Goal: Navigation & Orientation: Find specific page/section

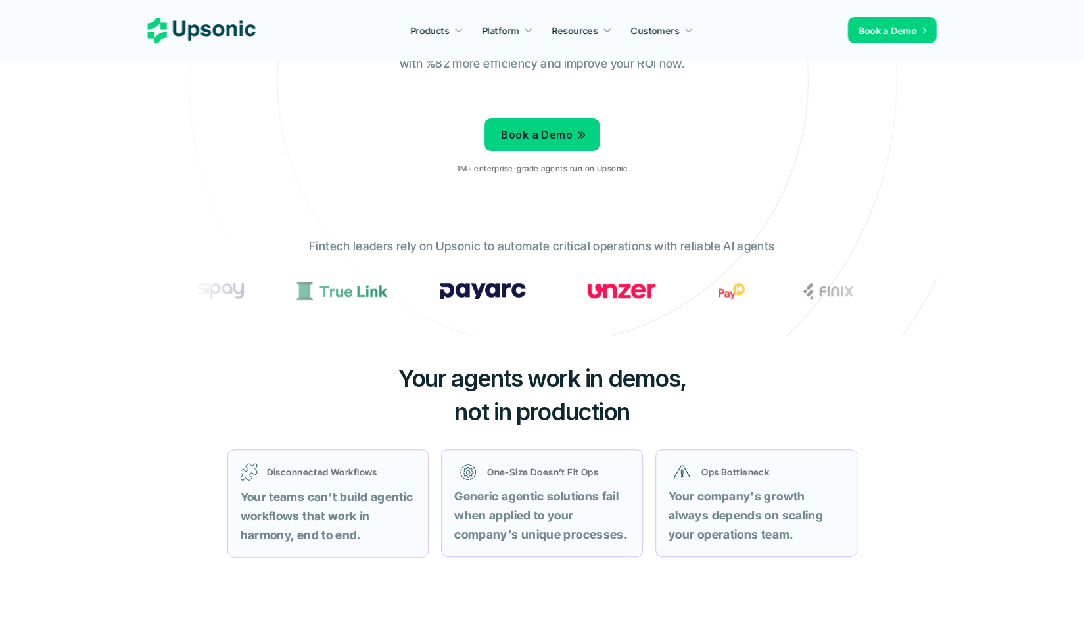
scroll to position [327, 0]
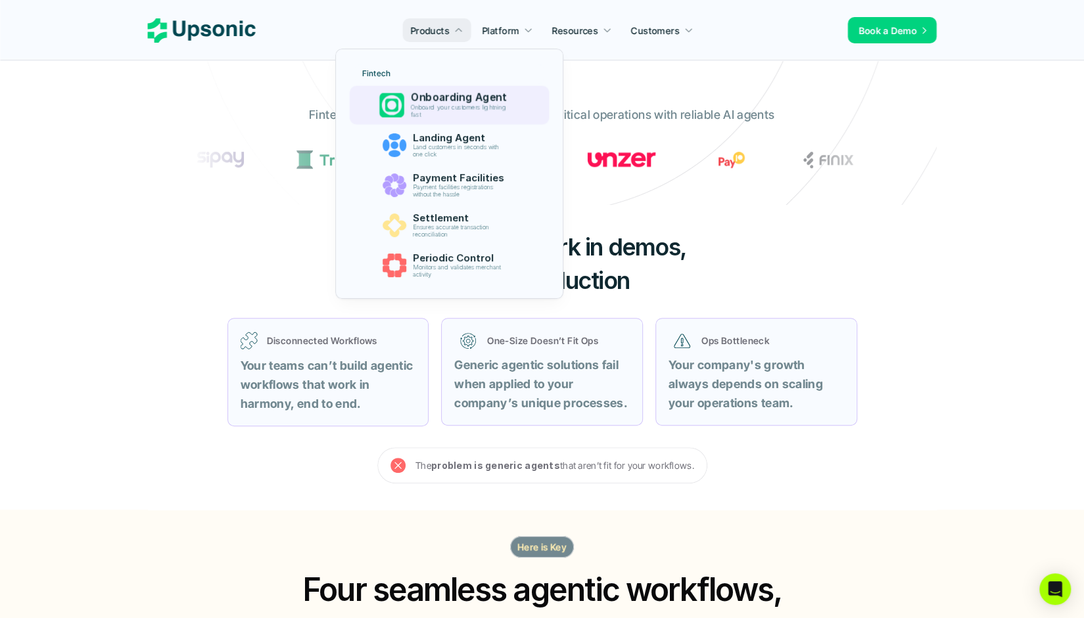
click at [429, 110] on p "Onboard your customers lightning fast" at bounding box center [461, 111] width 101 height 15
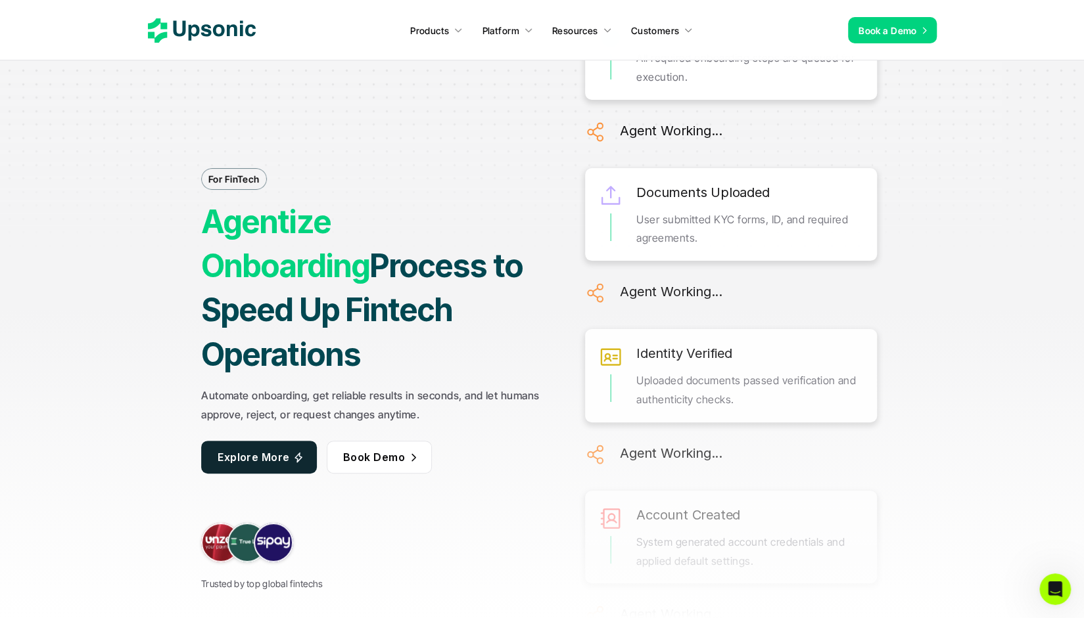
click at [250, 450] on span "Explore More" at bounding box center [254, 456] width 72 height 13
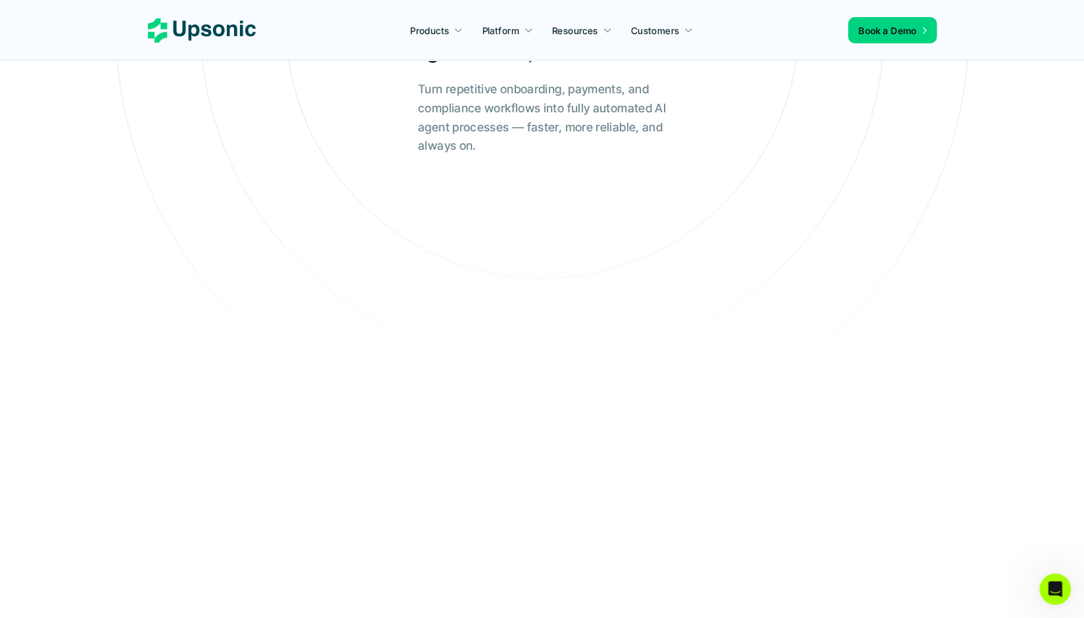
scroll to position [636, 0]
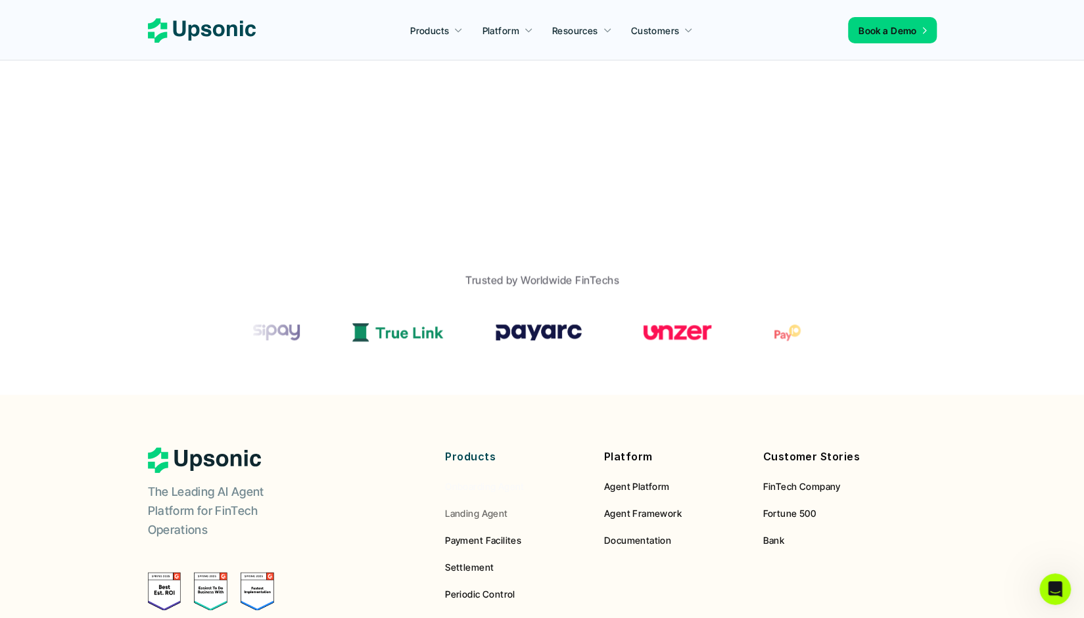
click at [496, 490] on span "Onboarding Agent" at bounding box center [485, 486] width 80 height 11
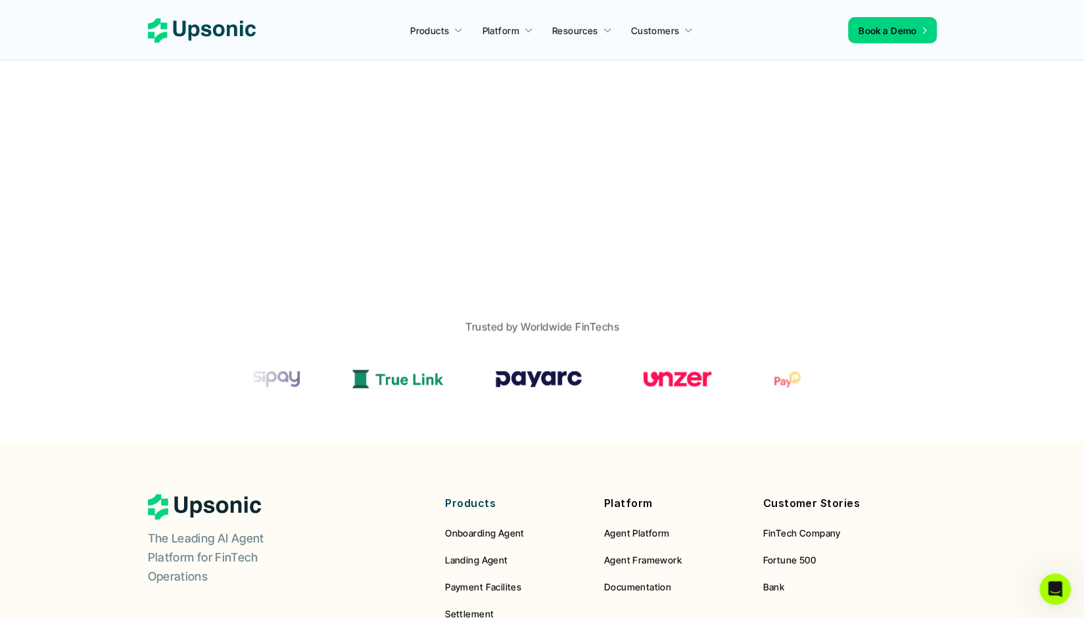
scroll to position [651, 0]
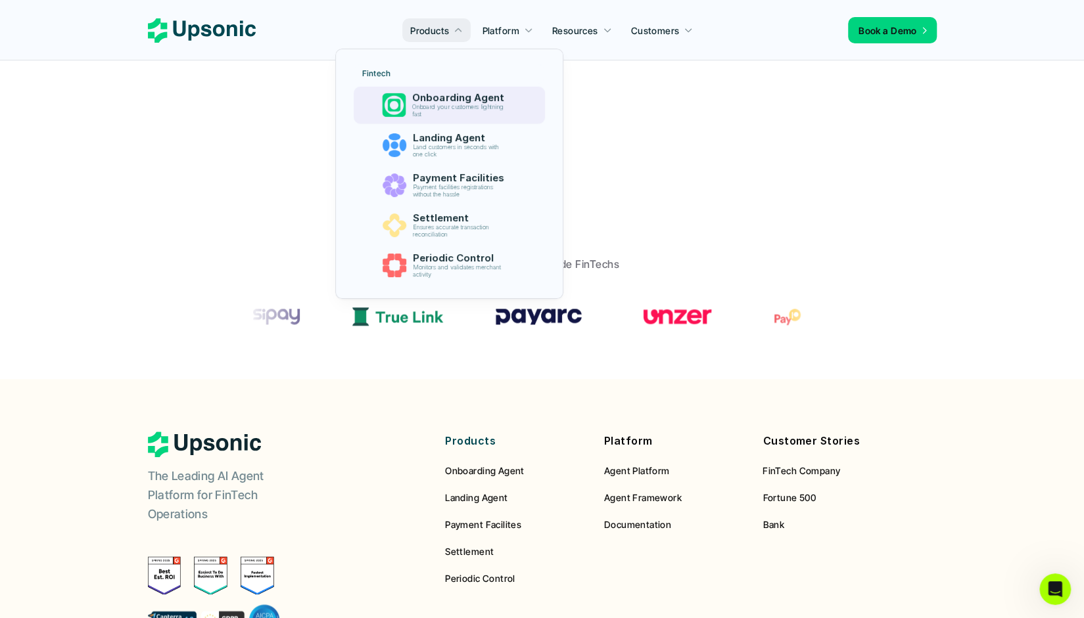
click at [438, 97] on p "Onboarding Agent" at bounding box center [461, 98] width 98 height 12
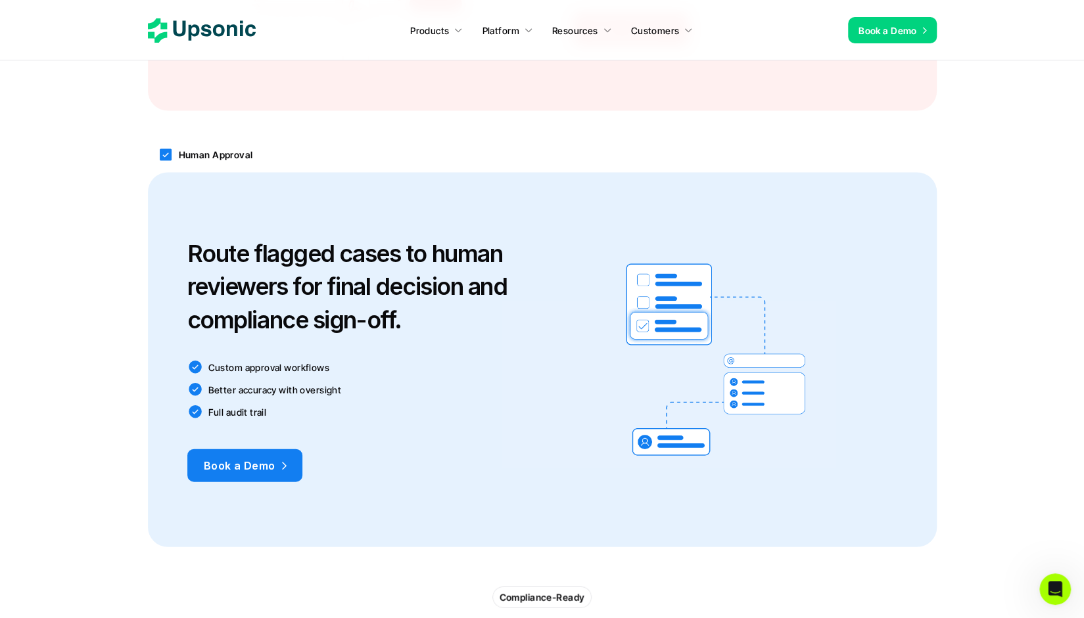
scroll to position [1715, 0]
